Goal: Task Accomplishment & Management: Use online tool/utility

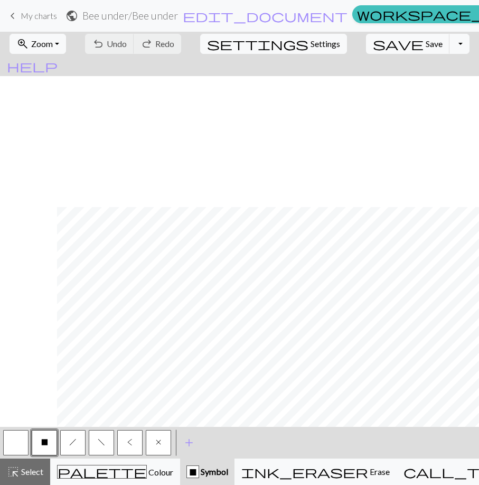
scroll to position [131, 57]
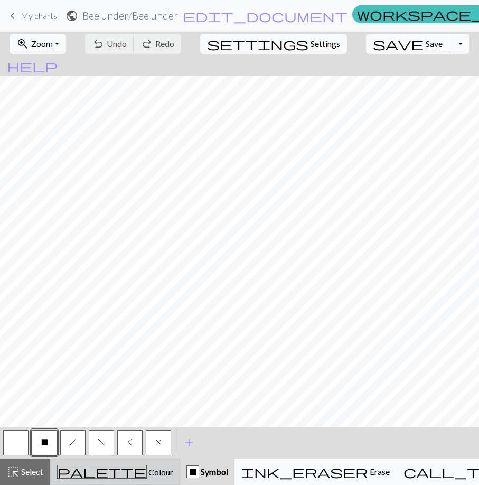
click at [147, 470] on span "Colour" at bounding box center [160, 472] width 26 height 10
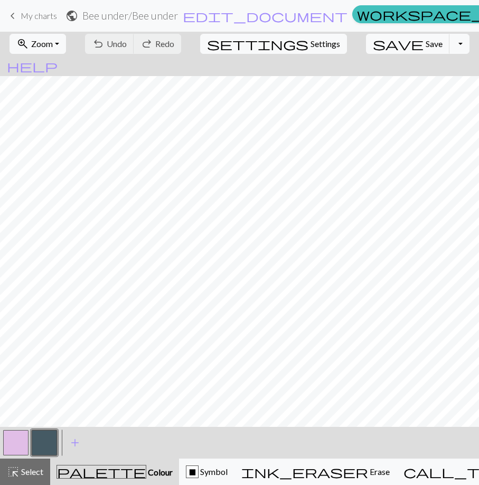
click at [44, 440] on button "button" at bounding box center [44, 442] width 25 height 25
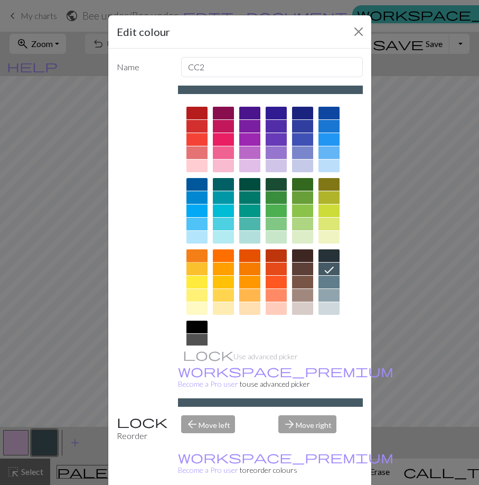
click at [205, 258] on div at bounding box center [197, 255] width 21 height 13
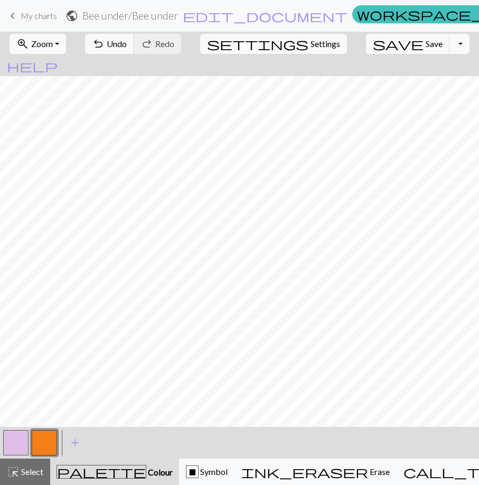
click at [44, 442] on button "button" at bounding box center [44, 442] width 25 height 25
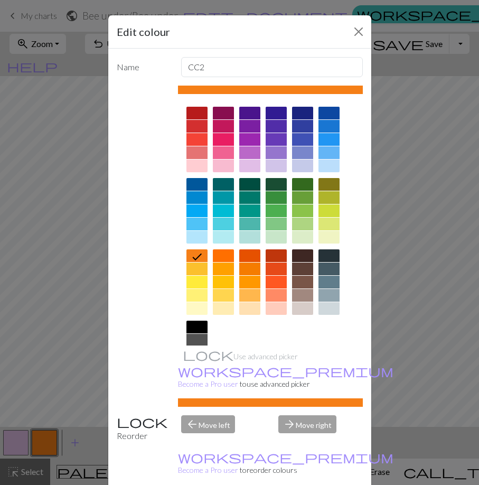
click at [253, 257] on div at bounding box center [249, 255] width 21 height 13
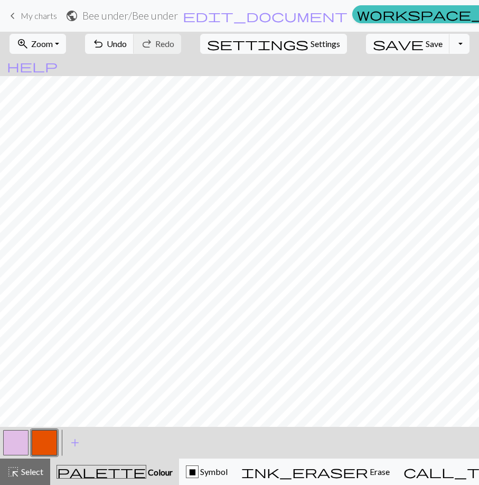
click at [49, 439] on button "button" at bounding box center [44, 442] width 25 height 25
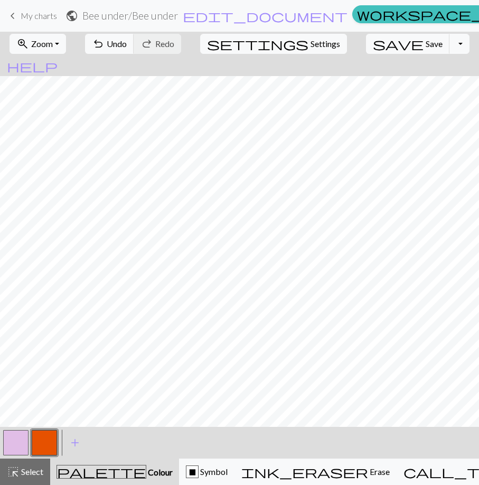
click at [22, 437] on button "button" at bounding box center [15, 442] width 25 height 25
click at [23, 442] on button "button" at bounding box center [15, 442] width 25 height 25
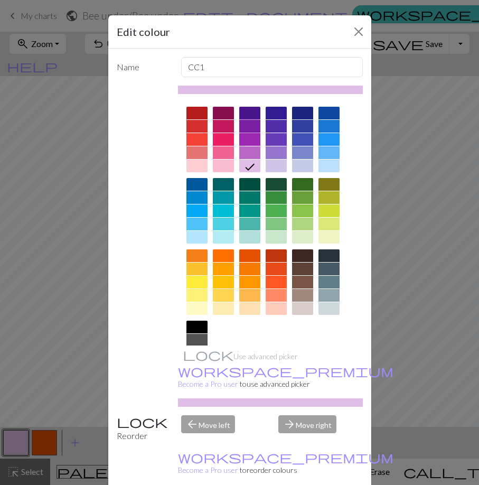
click at [253, 122] on div at bounding box center [249, 126] width 21 height 13
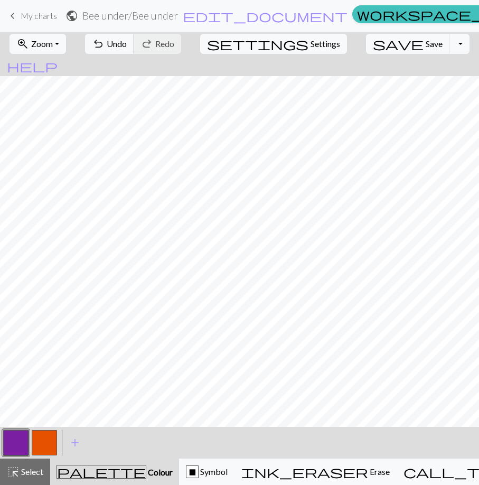
click at [21, 448] on button "button" at bounding box center [15, 442] width 25 height 25
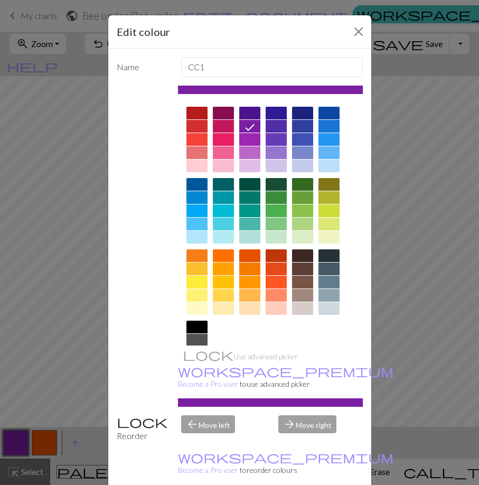
click at [254, 149] on div at bounding box center [249, 152] width 21 height 13
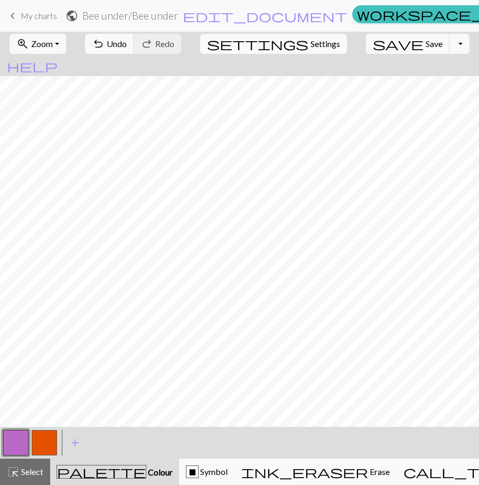
click at [23, 445] on button "button" at bounding box center [15, 442] width 25 height 25
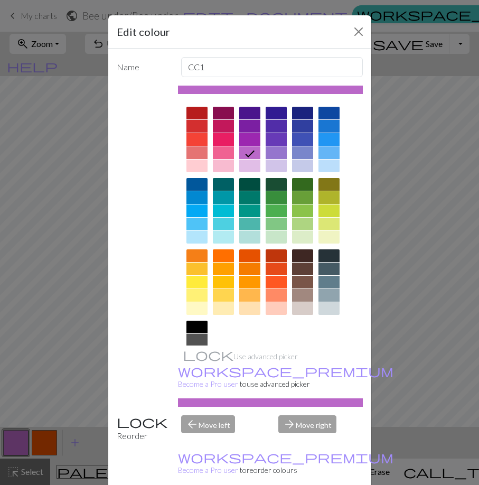
click at [256, 114] on div at bounding box center [249, 113] width 21 height 13
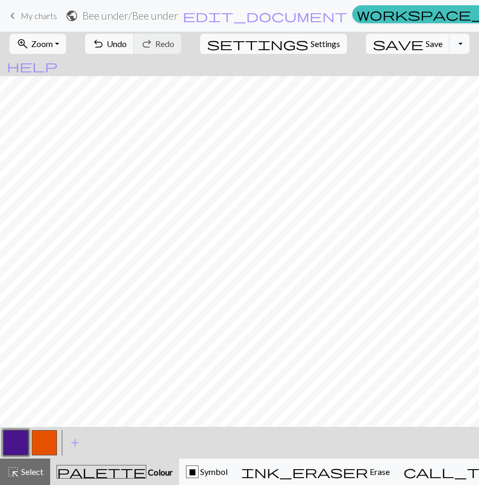
click at [21, 442] on button "button" at bounding box center [15, 442] width 25 height 25
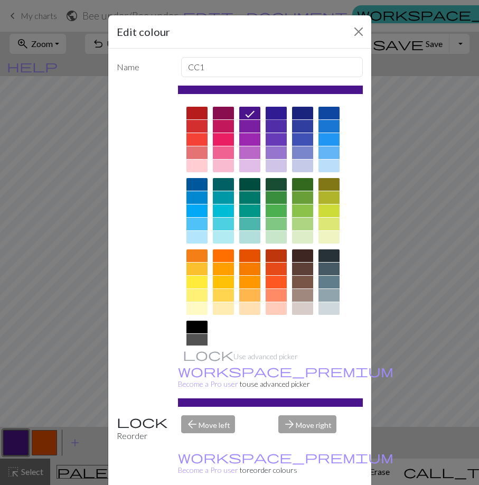
click at [274, 114] on div at bounding box center [276, 113] width 21 height 13
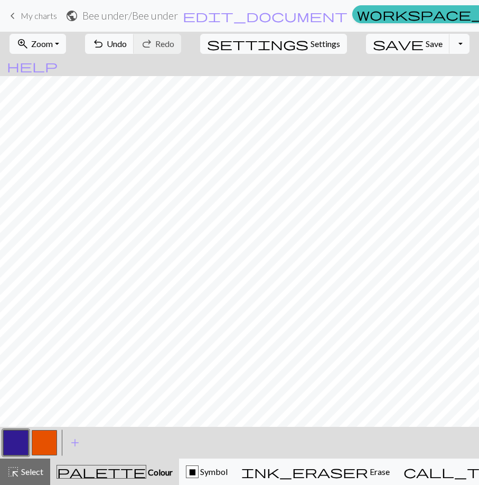
click at [17, 440] on button "button" at bounding box center [15, 442] width 25 height 25
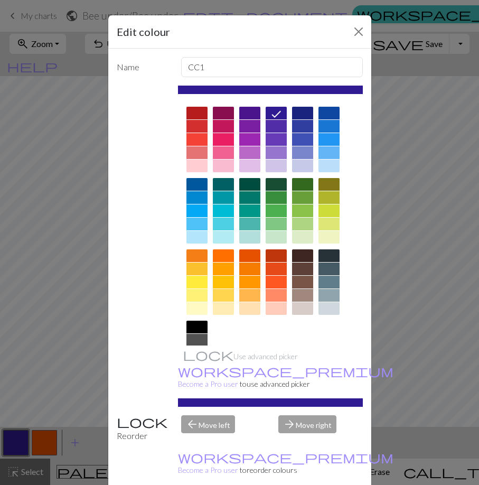
click at [277, 142] on div at bounding box center [276, 139] width 21 height 13
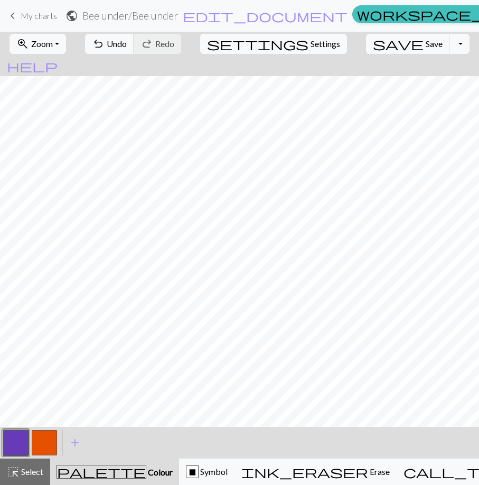
click at [45, 446] on button "button" at bounding box center [44, 442] width 25 height 25
click at [51, 443] on button "button" at bounding box center [44, 442] width 25 height 25
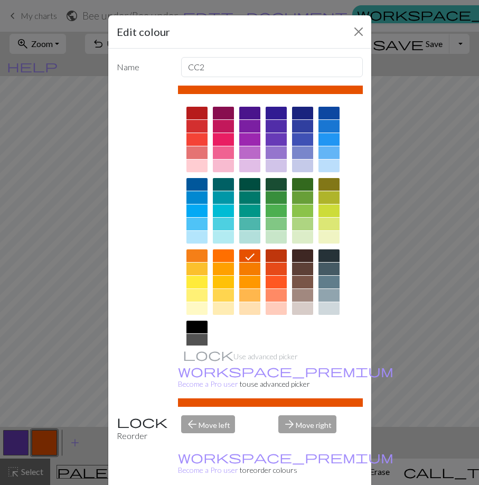
click at [254, 266] on div at bounding box center [249, 269] width 21 height 13
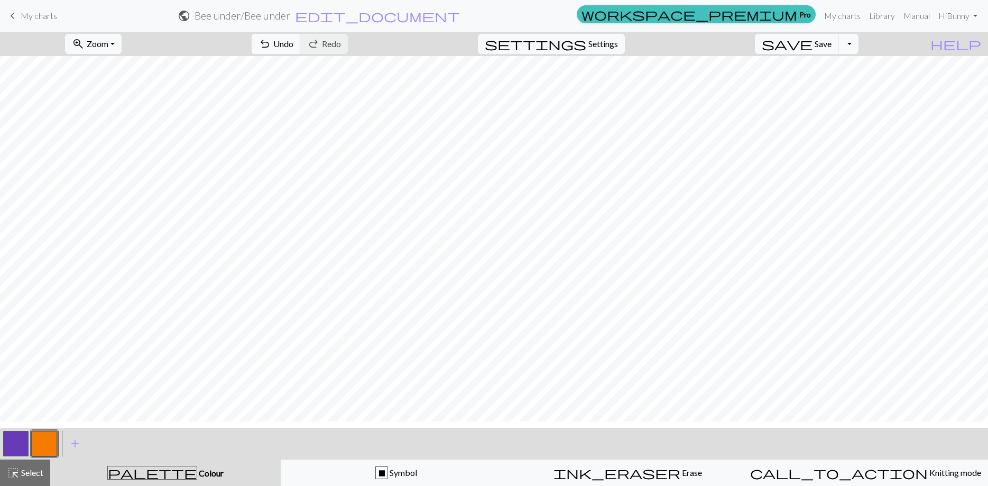
scroll to position [10, 0]
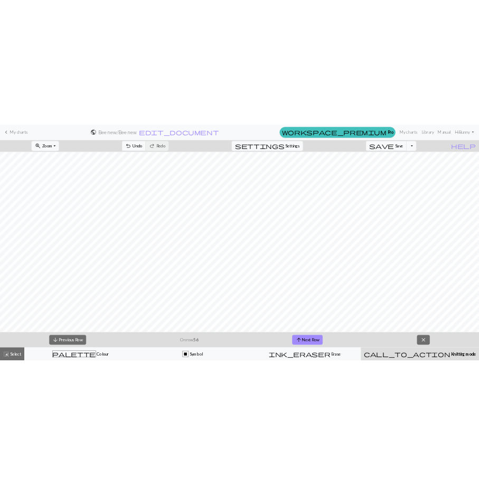
scroll to position [723, 307]
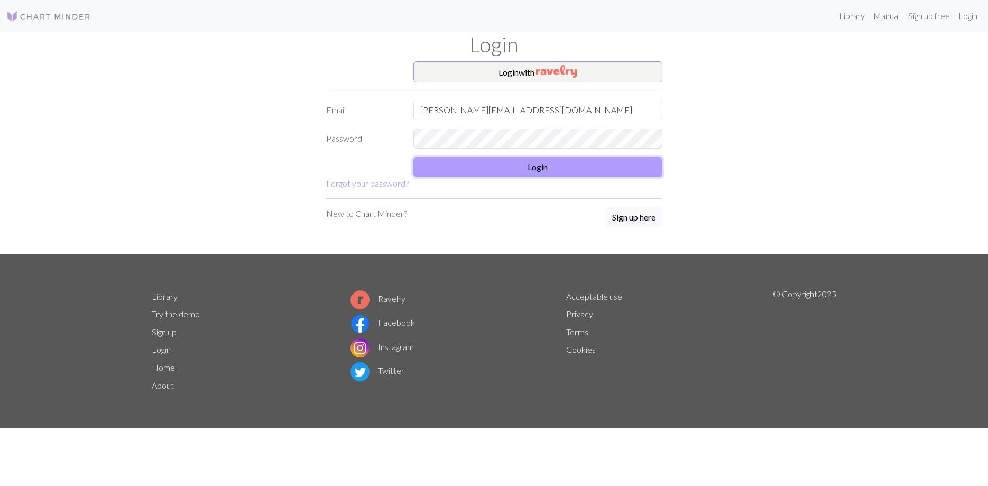
click at [538, 169] on button "Login" at bounding box center [537, 167] width 249 height 20
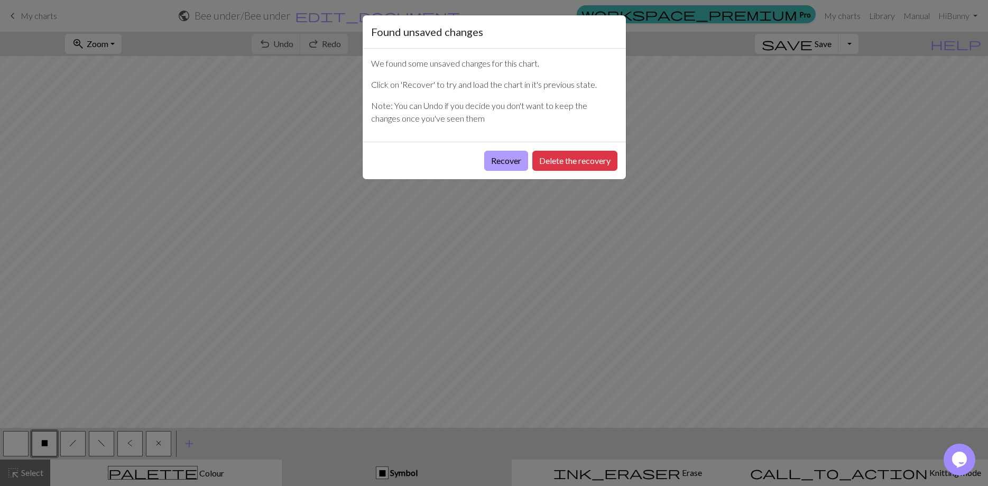
click at [512, 158] on button "Recover" at bounding box center [506, 161] width 44 height 20
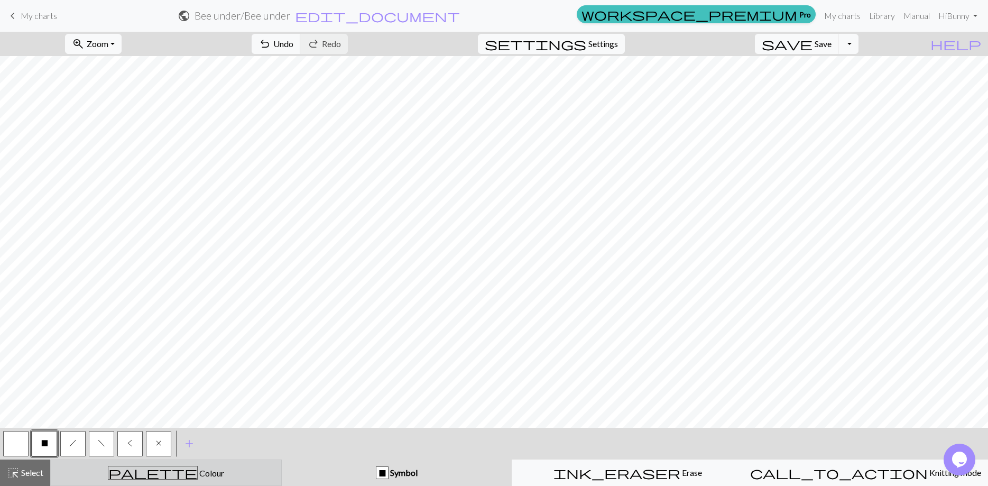
click at [198, 473] on span "Colour" at bounding box center [211, 473] width 26 height 10
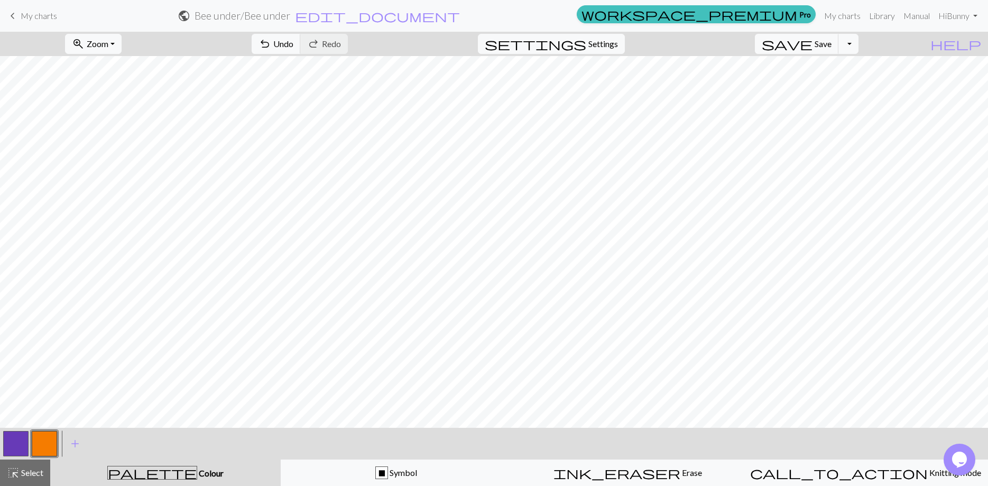
click at [39, 439] on button "button" at bounding box center [44, 443] width 25 height 25
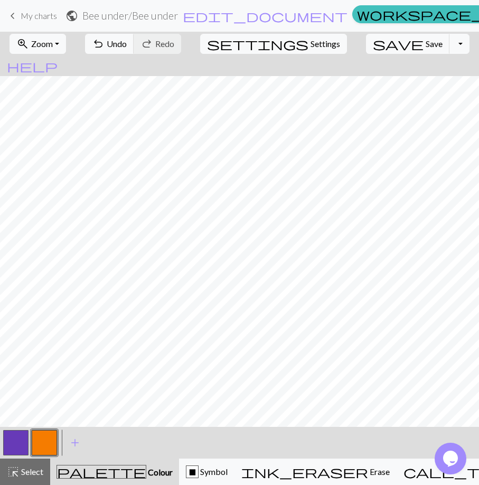
scroll to position [131, 161]
